Goal: Find specific page/section: Find specific page/section

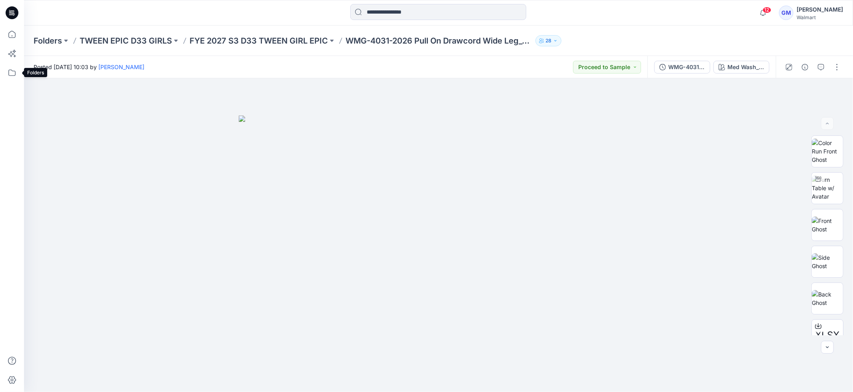
drag, startPoint x: 11, startPoint y: 75, endPoint x: 17, endPoint y: 82, distance: 8.8
click at [11, 75] on icon at bounding box center [12, 73] width 18 height 18
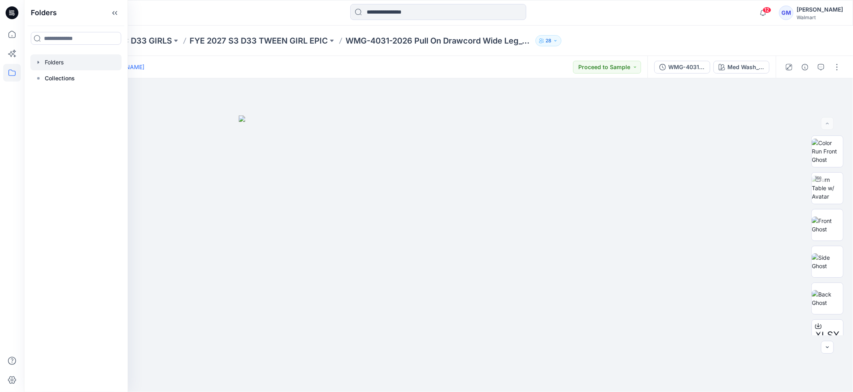
drag, startPoint x: 62, startPoint y: 59, endPoint x: 72, endPoint y: 64, distance: 10.7
click at [62, 59] on div at bounding box center [75, 62] width 91 height 16
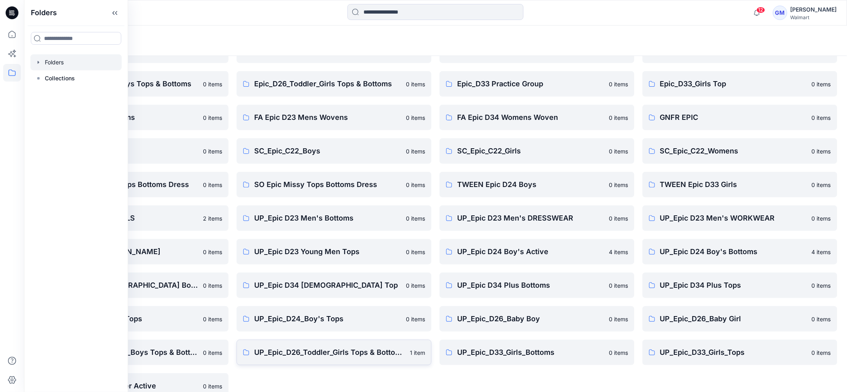
scroll to position [134, 0]
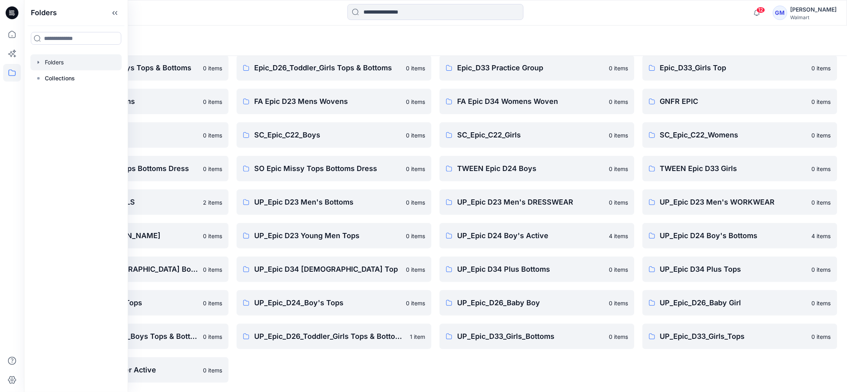
drag, startPoint x: 386, startPoint y: 371, endPoint x: 411, endPoint y: 359, distance: 26.7
click at [387, 343] on div "Epic D34 Junior Bottoms 0 items Epic test 1 item EPIC_D23_YM_Bottoms 0 items Ep…" at bounding box center [333, 168] width 195 height 429
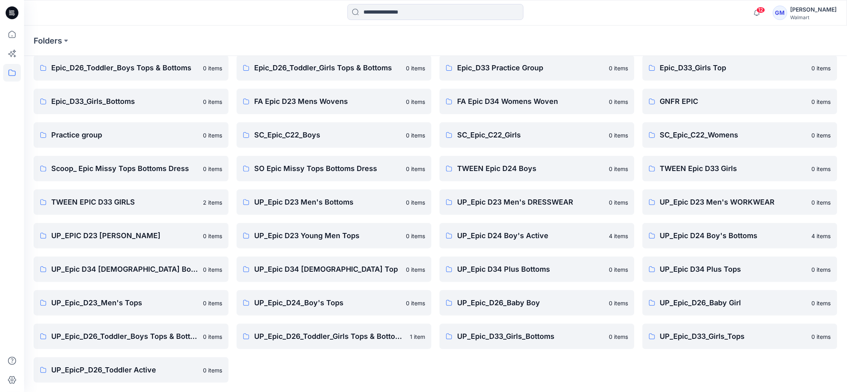
click at [159, 336] on p "UP_Epic_D26_Toddler_Boys Tops & Bottoms" at bounding box center [124, 336] width 147 height 11
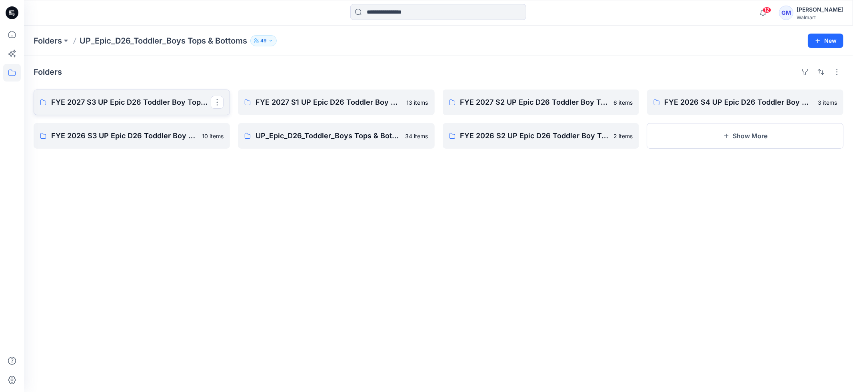
click at [79, 97] on p "FYE 2027 S3 UP Epic D26 Toddler Boy Tops & Bottoms" at bounding box center [131, 102] width 160 height 11
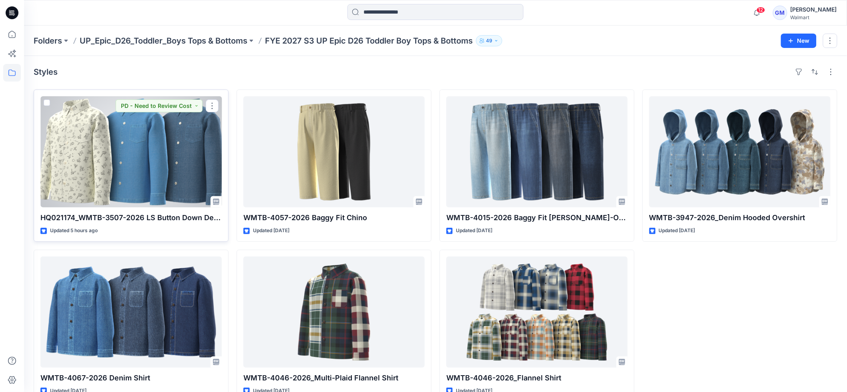
click at [163, 156] on div at bounding box center [130, 151] width 181 height 111
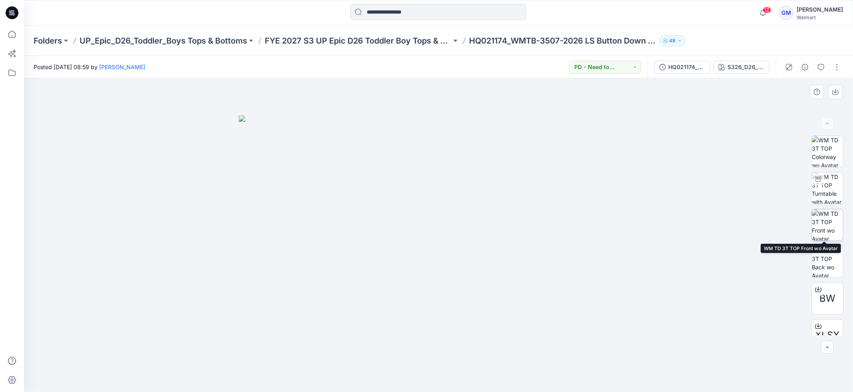
drag, startPoint x: 826, startPoint y: 227, endPoint x: 812, endPoint y: 230, distance: 14.1
click at [672, 226] on img at bounding box center [827, 225] width 31 height 31
click at [672, 92] on icon "button" at bounding box center [836, 92] width 6 height 4
drag, startPoint x: 751, startPoint y: 69, endPoint x: 756, endPoint y: 70, distance: 5.2
click at [672, 70] on div "S326_D26_WN_Skate Dinos V1_CW3 _ Old Ivory Cream_Black Soot" at bounding box center [746, 67] width 37 height 9
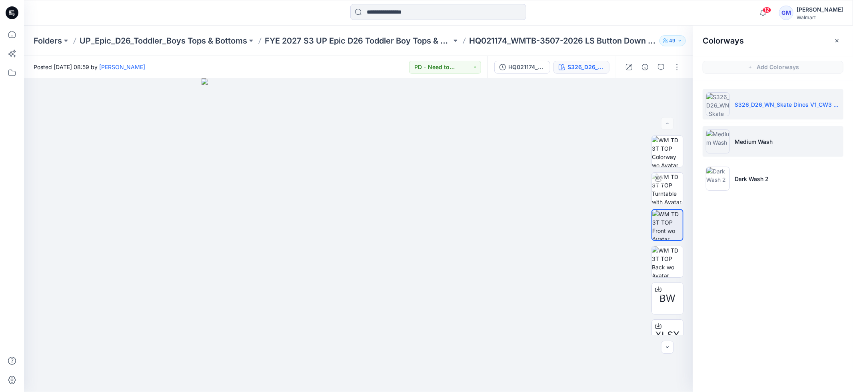
click at [672, 148] on img at bounding box center [718, 142] width 24 height 24
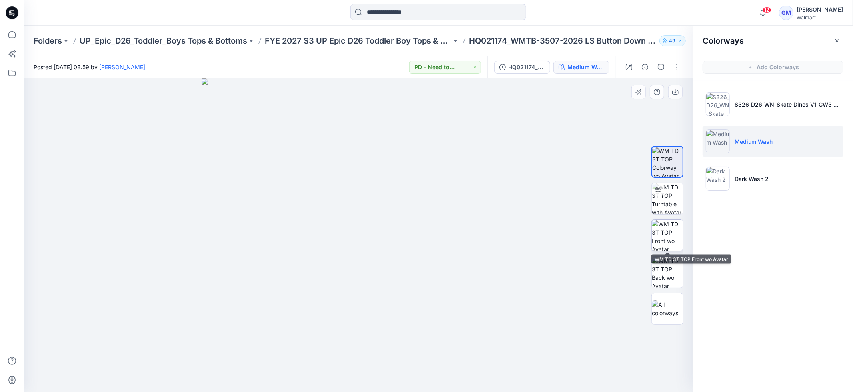
click at [671, 237] on img at bounding box center [667, 235] width 31 height 31
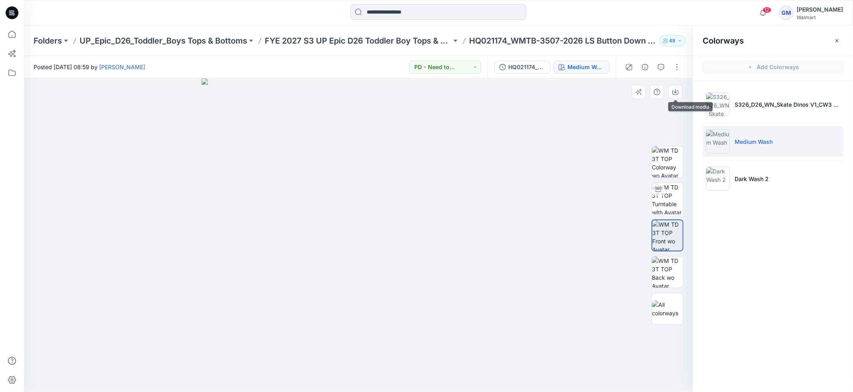
drag, startPoint x: 673, startPoint y: 91, endPoint x: 687, endPoint y: 110, distance: 23.1
click at [672, 91] on icon "button" at bounding box center [676, 92] width 6 height 6
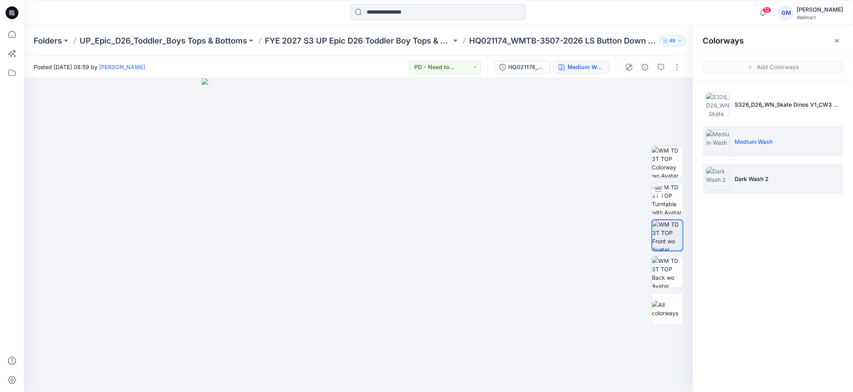
click at [672, 180] on p "Dark Wash 2" at bounding box center [752, 179] width 34 height 8
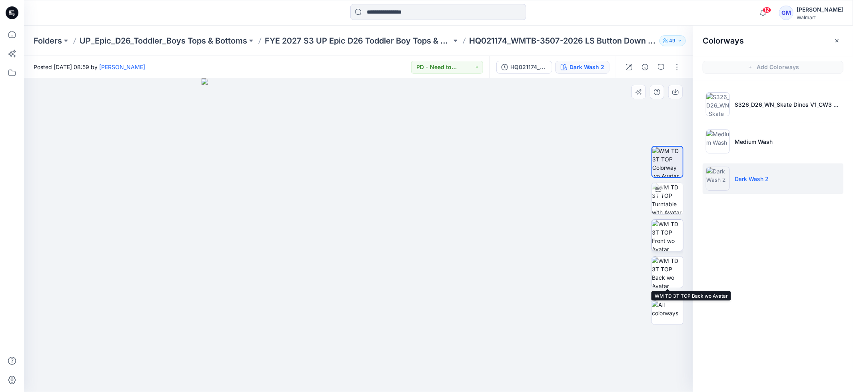
click at [672, 238] on img at bounding box center [667, 235] width 31 height 31
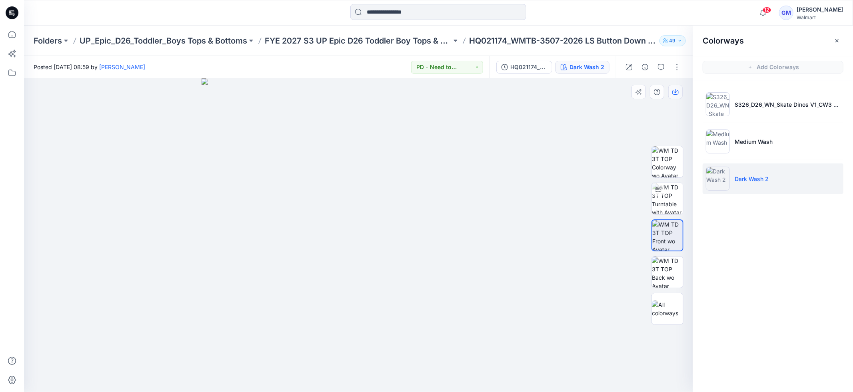
click at [672, 92] on icon "button" at bounding box center [676, 92] width 6 height 6
